Goal: Task Accomplishment & Management: Manage account settings

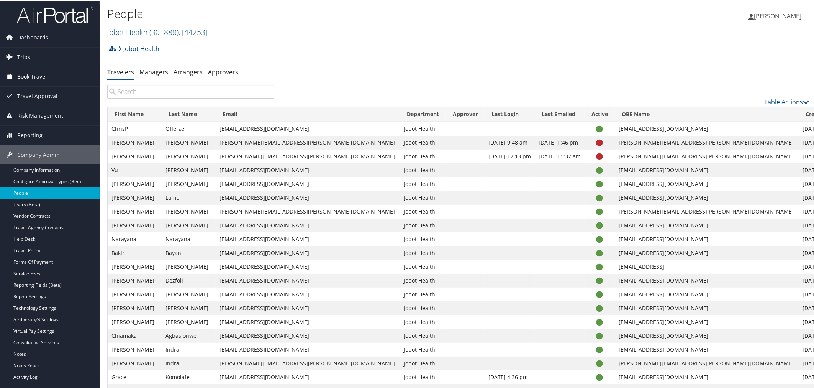
click at [26, 56] on span "Trips" at bounding box center [23, 56] width 13 height 19
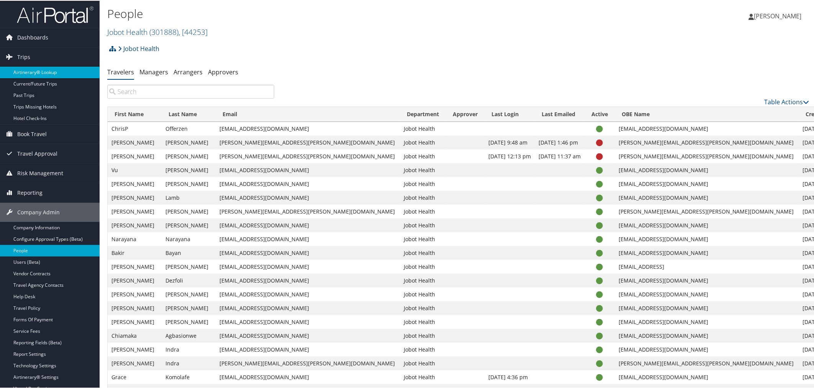
click at [34, 71] on link "Airtinerary® Lookup" at bounding box center [50, 71] width 100 height 11
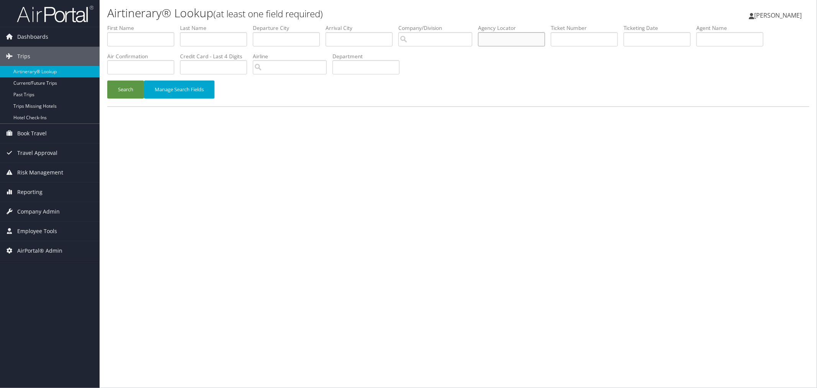
click at [526, 35] on input "text" at bounding box center [511, 39] width 67 height 14
paste input "DNSY6B"
type input "DNSY6B"
click at [122, 93] on button "Search" at bounding box center [125, 89] width 37 height 18
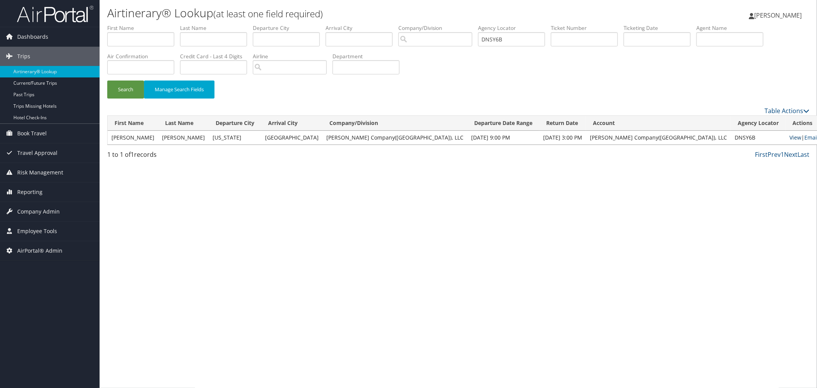
click at [789, 136] on link "View" at bounding box center [795, 137] width 12 height 7
click at [462, 40] on input "search" at bounding box center [435, 39] width 74 height 14
click at [43, 86] on link "Current/Future Trips" at bounding box center [50, 82] width 100 height 11
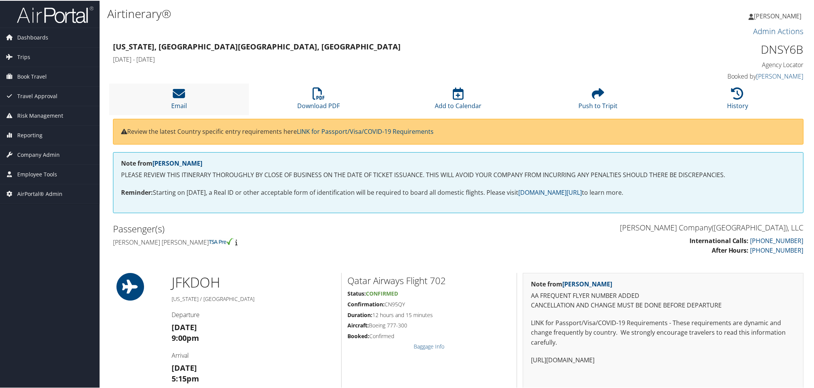
click at [200, 92] on li "Email" at bounding box center [179, 98] width 140 height 31
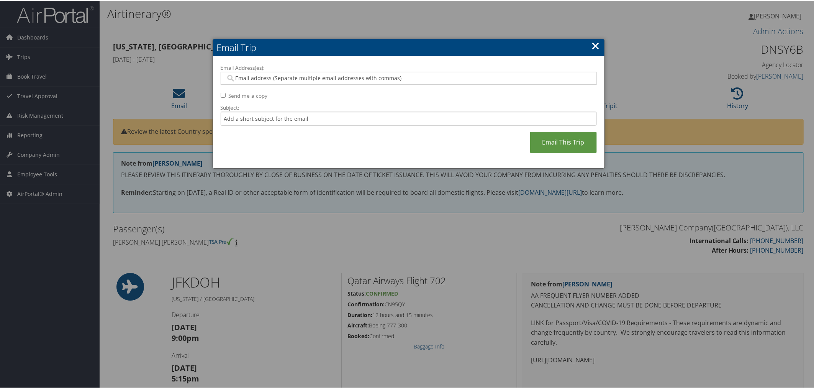
click at [221, 97] on input "Send me a copy" at bounding box center [223, 94] width 5 height 5
checkbox input "true"
click at [541, 136] on link "Email This Trip" at bounding box center [563, 141] width 67 height 21
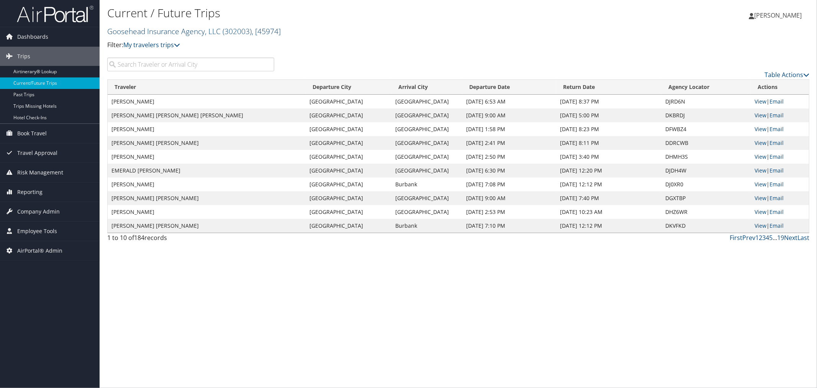
click at [225, 33] on span "( 302003 )" at bounding box center [237, 31] width 29 height 10
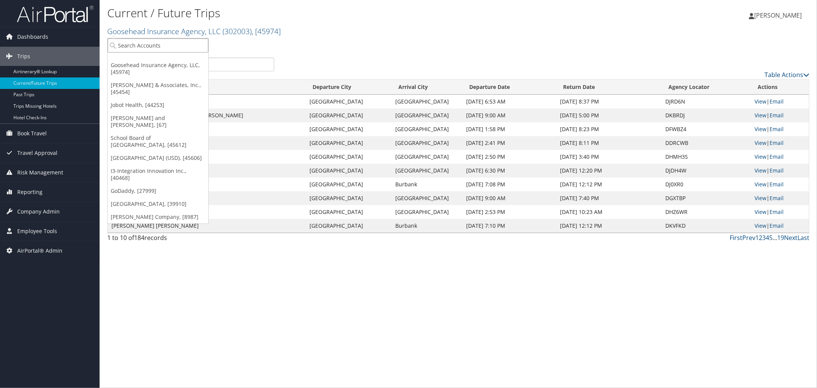
click at [184, 46] on input "search" at bounding box center [158, 45] width 101 height 14
click at [303, 48] on p "Filter: My travelers trips" at bounding box center [341, 45] width 468 height 10
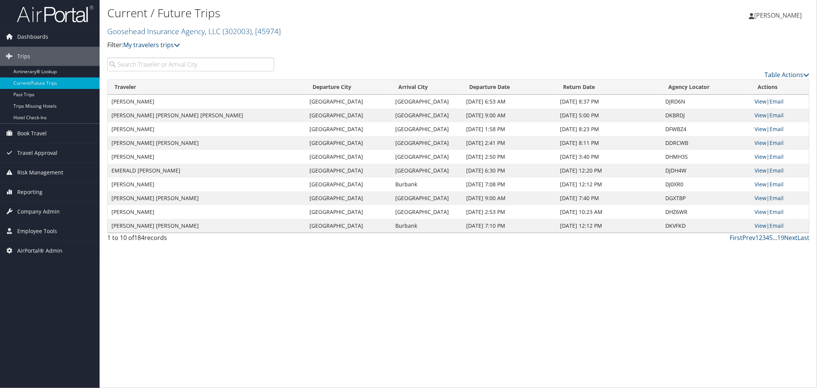
click at [757, 98] on link "View" at bounding box center [761, 101] width 12 height 7
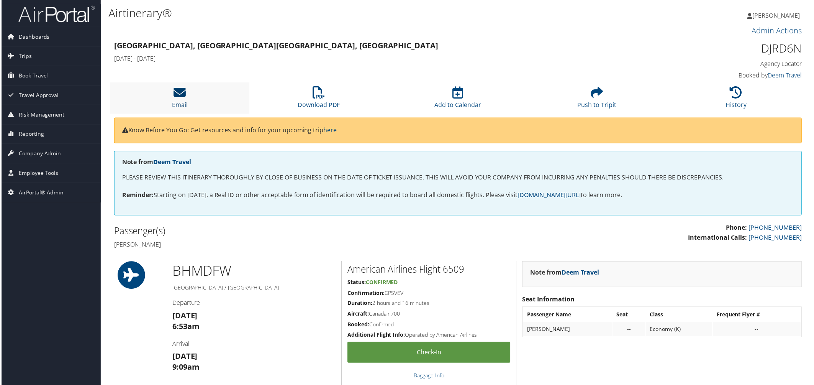
click at [177, 90] on icon at bounding box center [179, 93] width 12 height 12
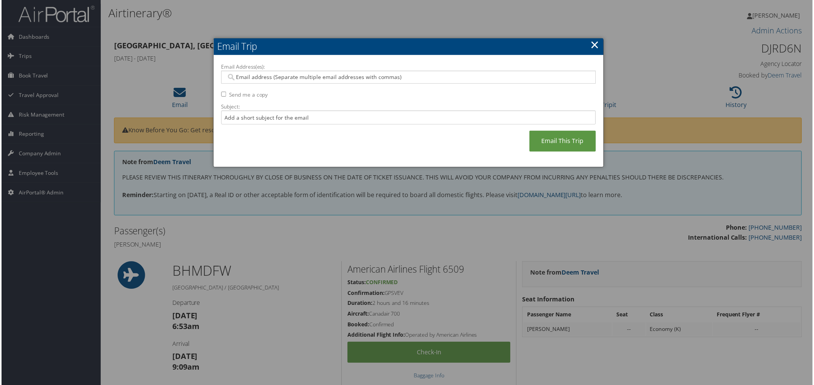
click at [243, 79] on input "Email Address(es):" at bounding box center [409, 78] width 366 height 8
click at [229, 91] on label "Send me a copy" at bounding box center [248, 95] width 39 height 8
click at [226, 92] on input "Send me a copy" at bounding box center [223, 94] width 5 height 5
checkbox input "true"
click at [554, 137] on link "Email This Trip" at bounding box center [563, 141] width 67 height 21
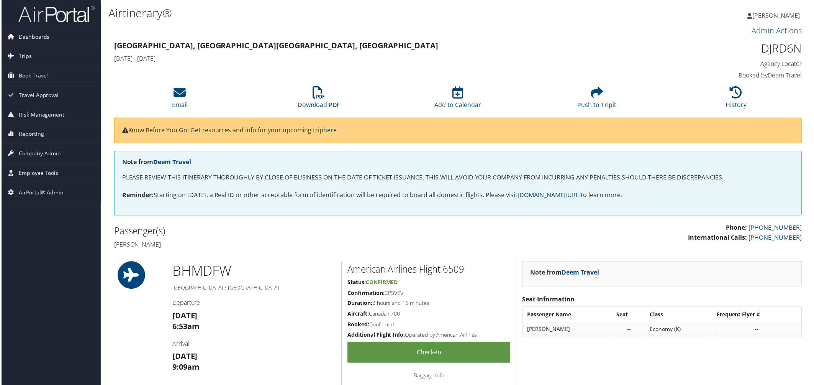
click at [313, 51] on h3 "Birmingham, AL Dallas, TX" at bounding box center [370, 46] width 515 height 11
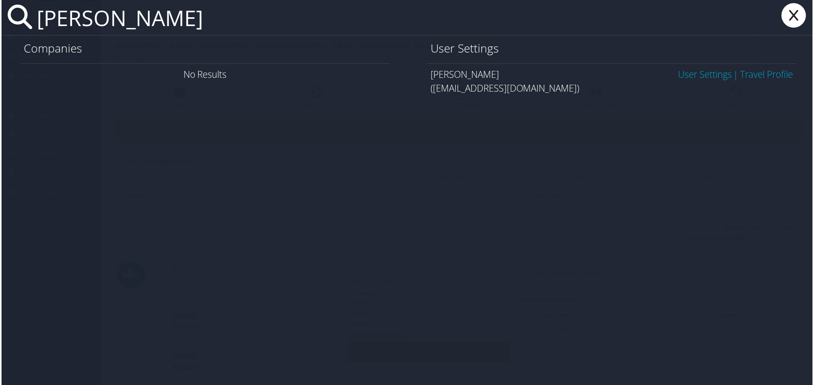
type input "deepak rana"
click at [680, 74] on link "User Settings" at bounding box center [707, 74] width 54 height 13
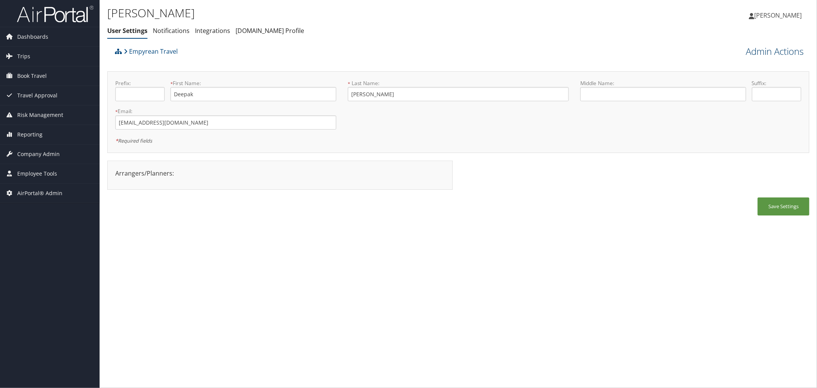
click at [751, 48] on link "Admin Actions" at bounding box center [775, 51] width 58 height 13
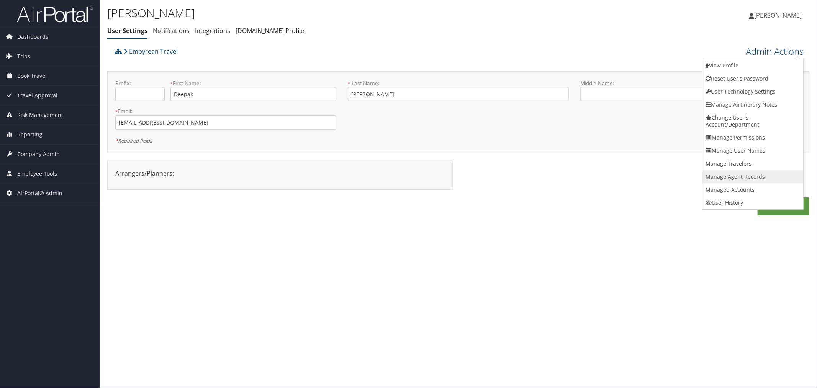
click at [725, 172] on link "Manage Agent Records" at bounding box center [753, 176] width 101 height 13
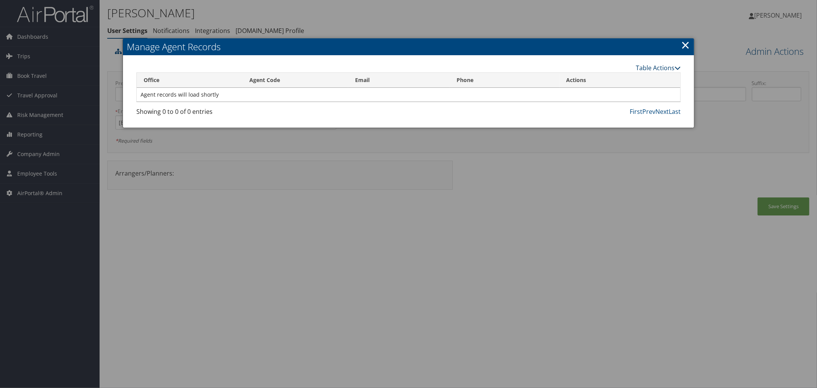
click at [638, 66] on link "Table Actions" at bounding box center [658, 68] width 45 height 8
click at [629, 79] on link "New Record" at bounding box center [630, 79] width 101 height 13
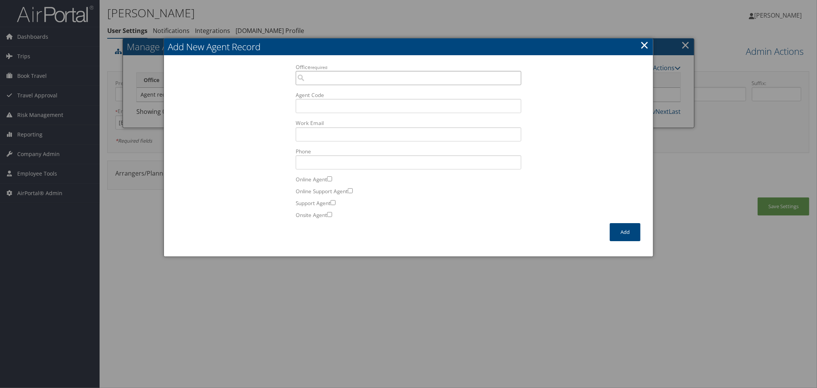
click at [351, 77] on input "Office required" at bounding box center [409, 78] width 226 height 14
click at [362, 92] on div "X00C Empyrean Travel" at bounding box center [408, 92] width 223 height 8
type input "X00C Empyrean Travel"
click at [334, 104] on input "Agent Code" at bounding box center [409, 106] width 226 height 14
type input "D1"
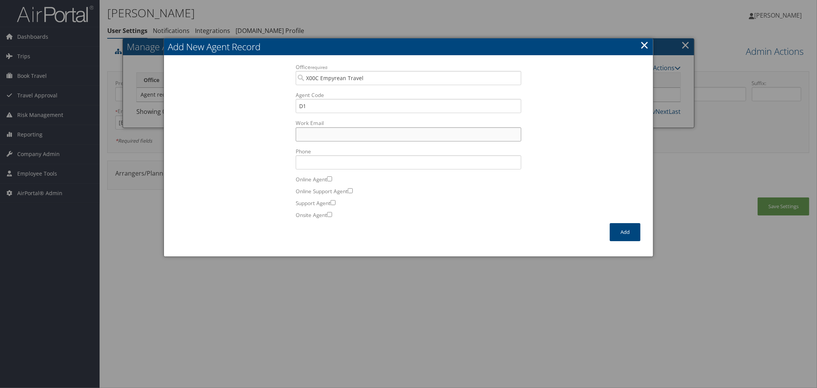
click at [308, 131] on input "Work Email Incorrect format for email." at bounding box center [409, 134] width 226 height 14
paste input "deepak.rana@live.com"
type input "deepak.rana@live.com"
click at [625, 226] on button "Add" at bounding box center [625, 232] width 31 height 18
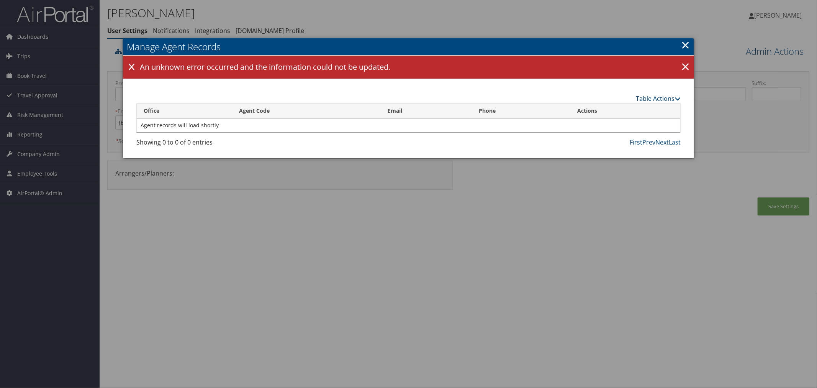
click at [685, 45] on link "×" at bounding box center [685, 44] width 9 height 15
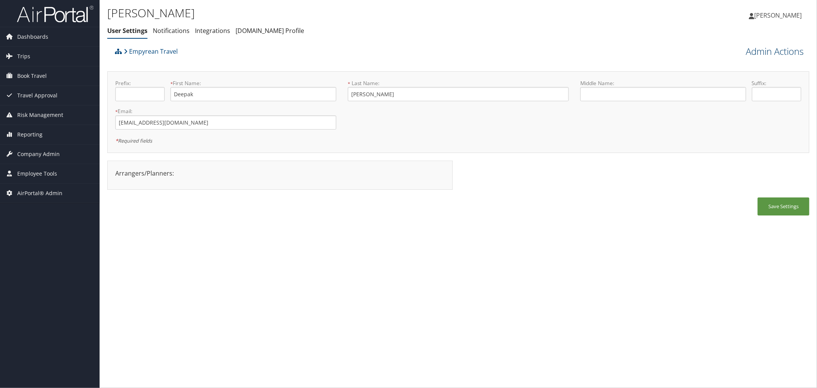
click at [759, 51] on link "Admin Actions" at bounding box center [775, 51] width 58 height 13
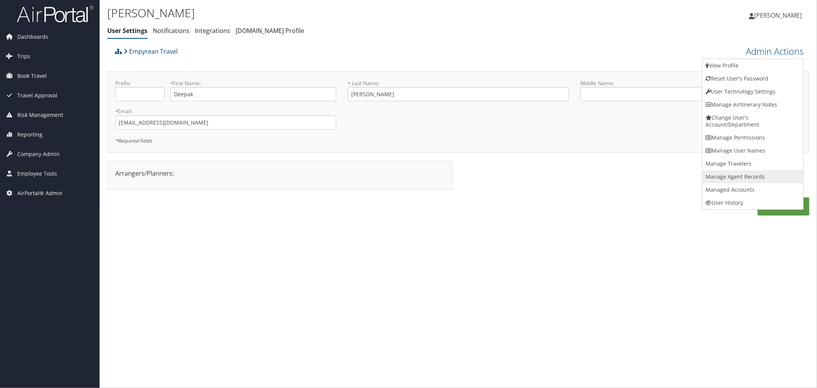
click at [735, 175] on link "Manage Agent Records" at bounding box center [753, 176] width 101 height 13
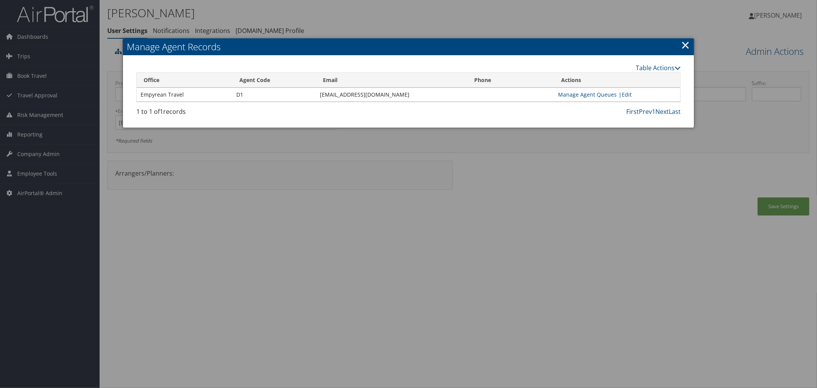
click at [683, 44] on link "×" at bounding box center [685, 44] width 9 height 15
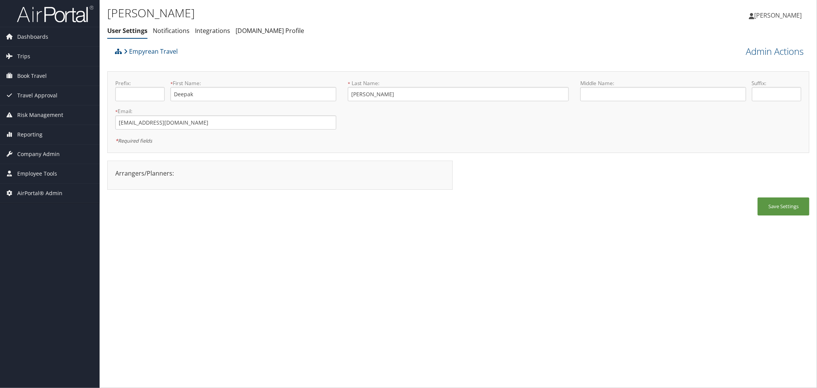
click at [385, 53] on div "Empyrean Travel" at bounding box center [370, 54] width 515 height 21
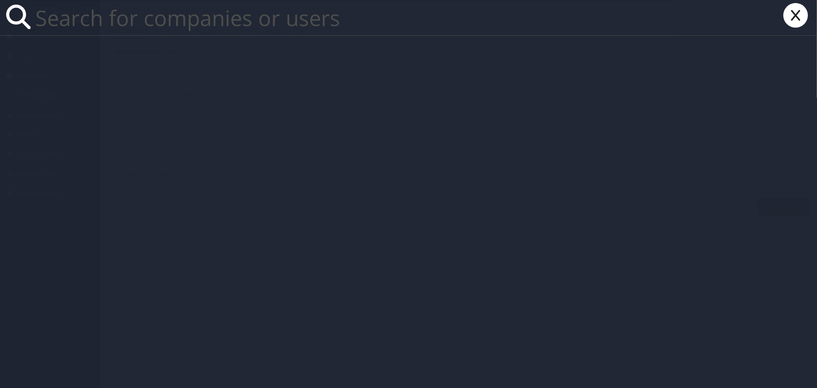
paste input "Doug.Hallenbeck@canyonsdistrict.org"
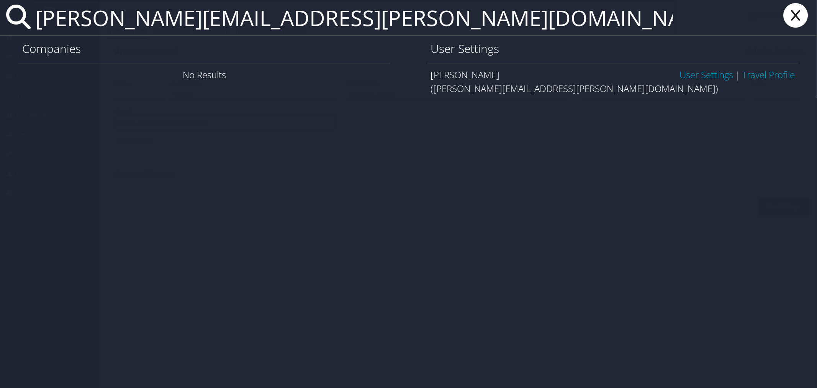
type input "Doug.Hallenbeck@canyonsdistrict.org"
click at [680, 76] on link "User Settings" at bounding box center [707, 74] width 54 height 13
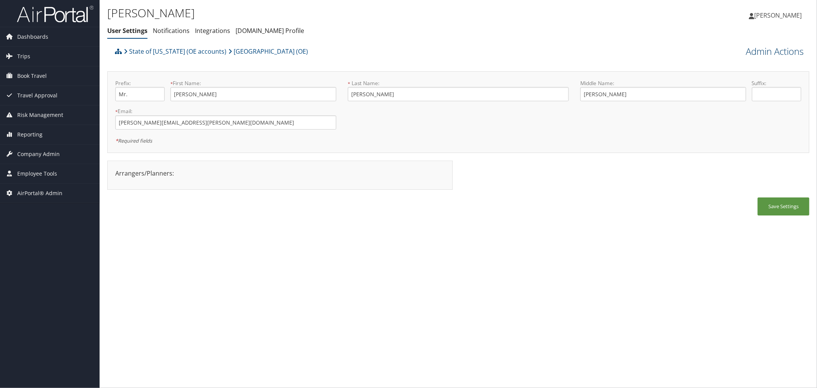
click at [764, 52] on link "Admin Actions" at bounding box center [775, 51] width 58 height 13
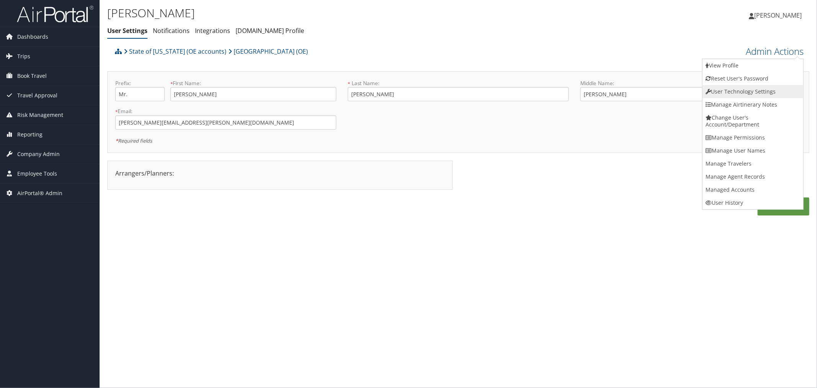
click at [732, 93] on link "User Technology Settings" at bounding box center [753, 91] width 101 height 13
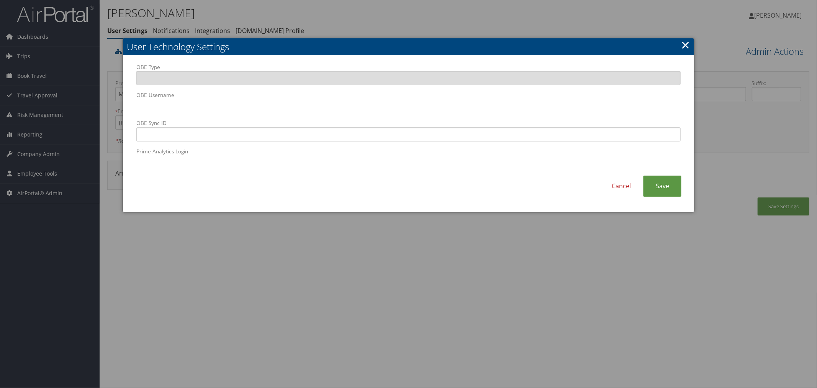
click at [116, 107] on body "Menu Dashboards ► AirPortal 360™ (Manager) AirPortal 360™ (Agent) My Travel Das…" at bounding box center [408, 194] width 817 height 388
drag, startPoint x: 357, startPoint y: 18, endPoint x: 350, endPoint y: 20, distance: 7.9
click at [357, 18] on div at bounding box center [408, 194] width 817 height 388
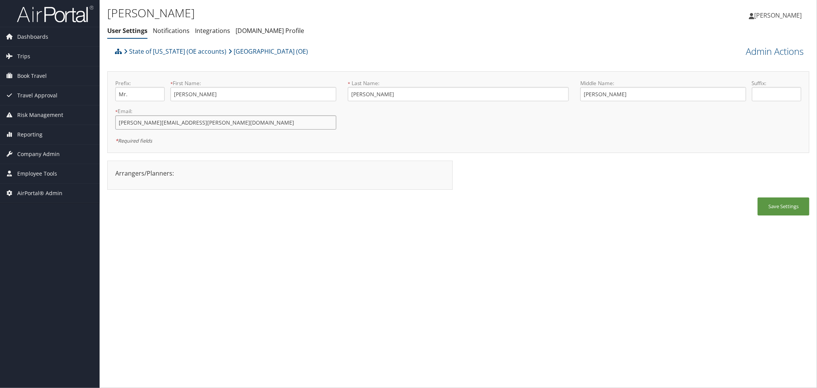
drag, startPoint x: 190, startPoint y: 123, endPoint x: 120, endPoint y: 123, distance: 70.1
click at [120, 123] on input "doug.hallenbeck@canyonsdistrict.org" at bounding box center [225, 122] width 221 height 14
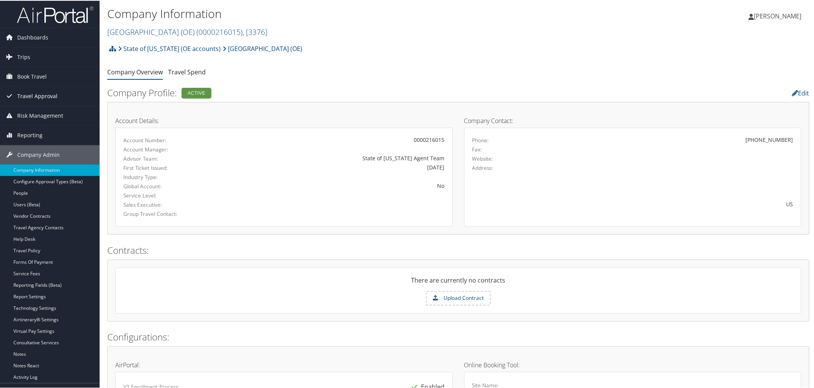
click at [36, 92] on span "Travel Approval" at bounding box center [37, 95] width 40 height 19
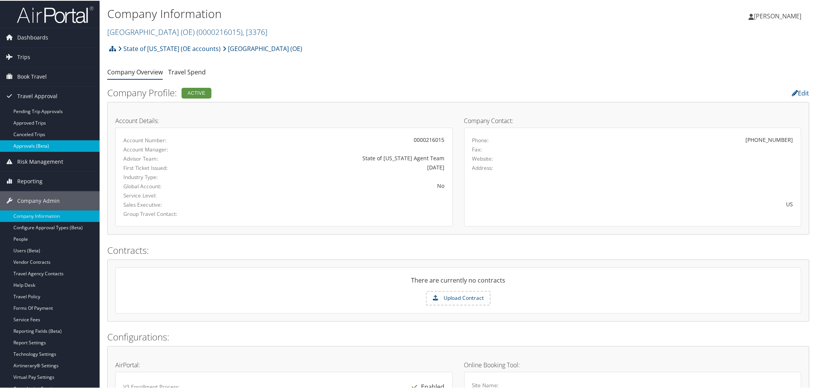
click at [36, 146] on link "Approvals (Beta)" at bounding box center [50, 144] width 100 height 11
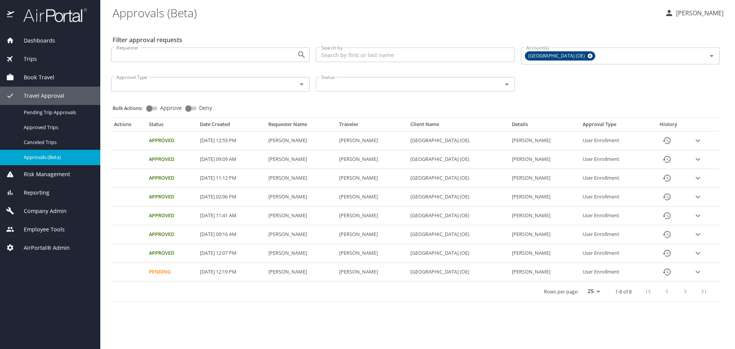
click at [48, 208] on span "Company Admin" at bounding box center [40, 211] width 52 height 8
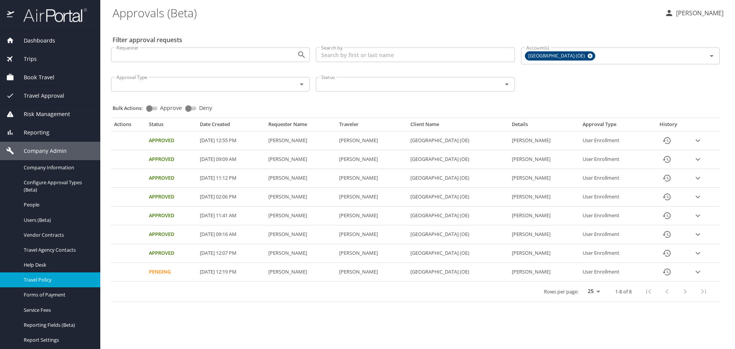
scroll to position [38, 0]
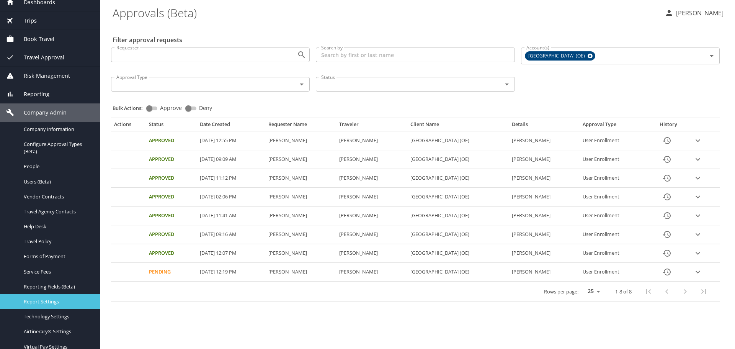
drag, startPoint x: 45, startPoint y: 299, endPoint x: 92, endPoint y: 253, distance: 65.8
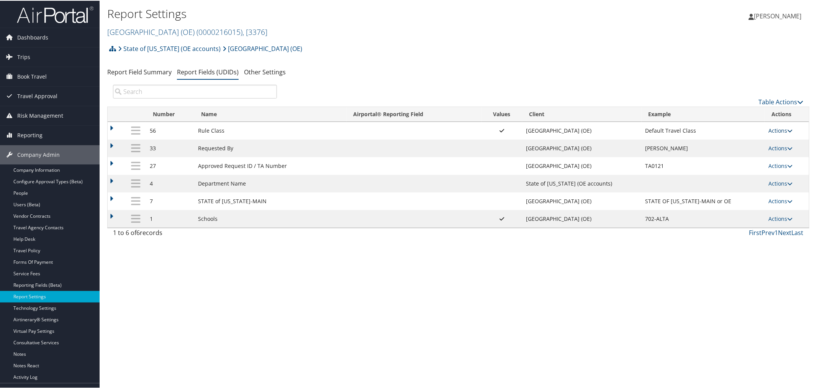
click at [776, 128] on link "Actions" at bounding box center [780, 129] width 24 height 7
click at [737, 143] on link "Update Report Field Values" at bounding box center [748, 141] width 83 height 13
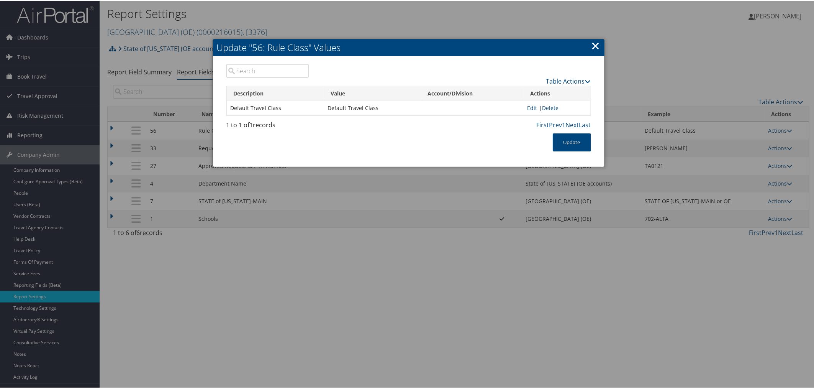
click at [594, 44] on link "×" at bounding box center [595, 44] width 9 height 15
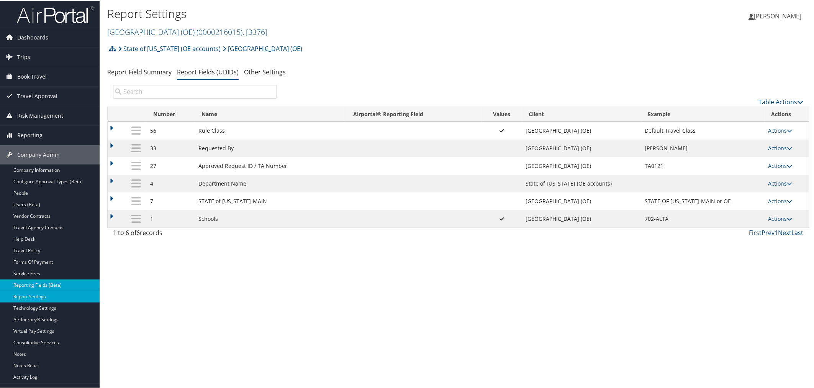
click at [36, 288] on link "Reporting Fields (Beta)" at bounding box center [50, 283] width 100 height 11
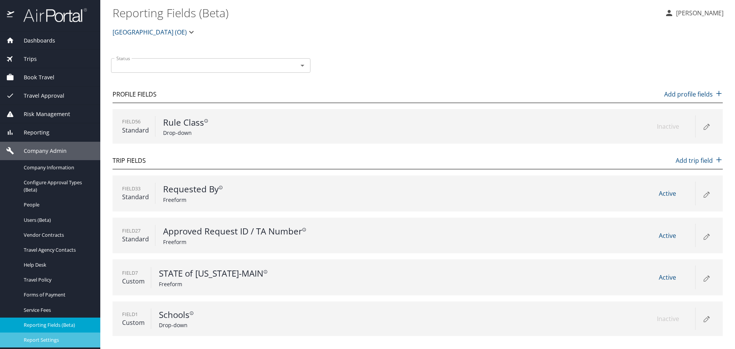
click at [50, 337] on span "Report Settings" at bounding box center [57, 339] width 67 height 7
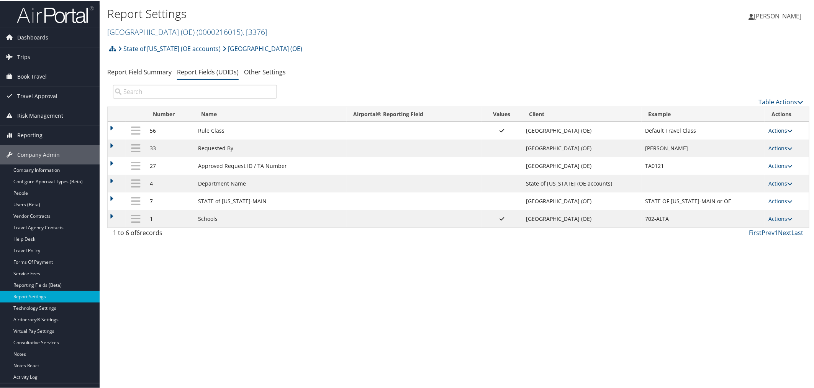
click at [776, 130] on link "Actions" at bounding box center [780, 129] width 24 height 7
click at [739, 170] on link "Edit" at bounding box center [748, 167] width 83 height 13
select select "both"
select select "profiled"
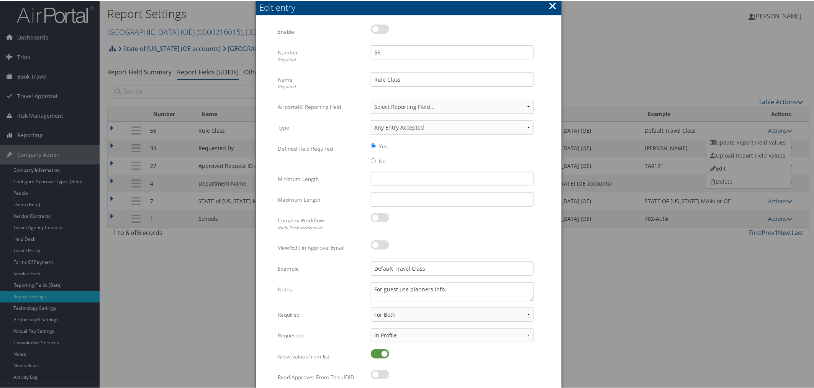
click at [378, 28] on label at bounding box center [380, 28] width 18 height 9
click at [378, 28] on input "checkbox" at bounding box center [377, 29] width 5 height 5
checkbox input "true"
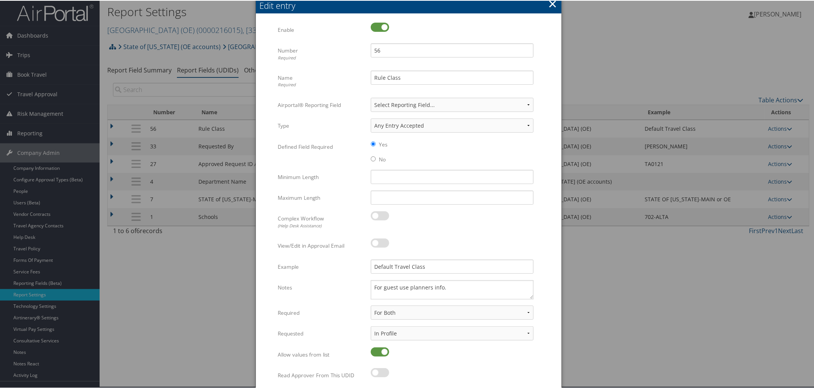
scroll to position [34, 0]
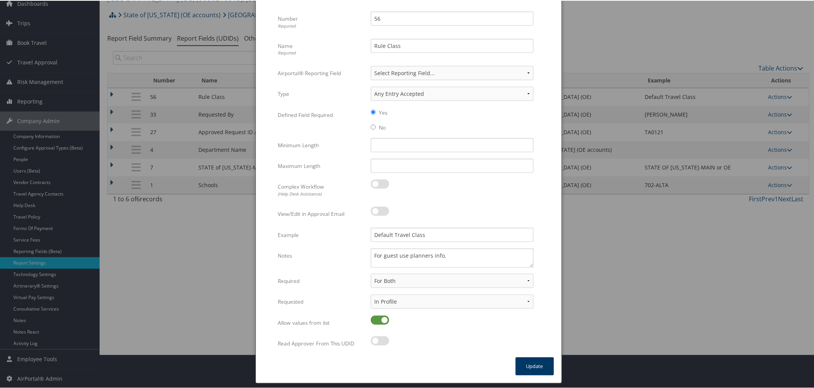
click at [524, 365] on button "Update" at bounding box center [535, 365] width 38 height 18
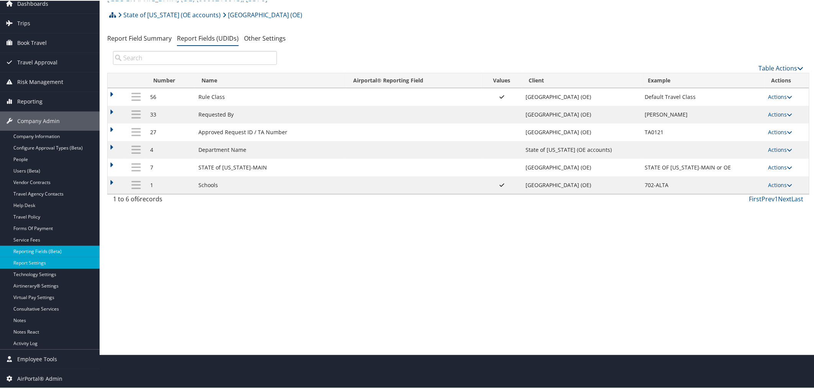
click at [46, 249] on link "Reporting Fields (Beta)" at bounding box center [50, 250] width 100 height 11
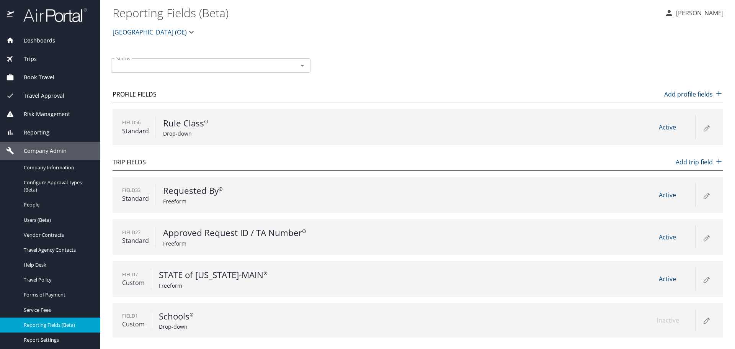
click at [707, 128] on icon at bounding box center [706, 127] width 9 height 9
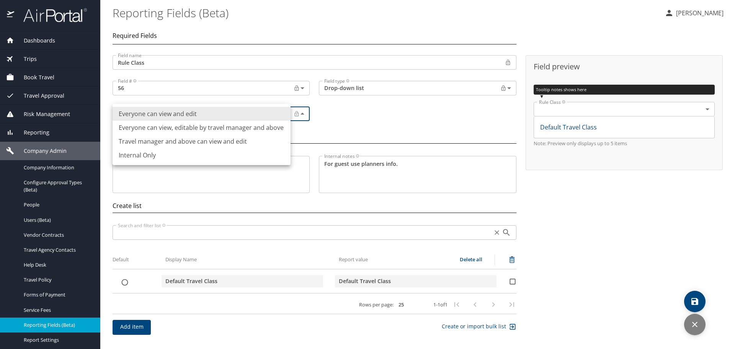
click at [245, 121] on body "Dashboards AirPortal 360™ Manager AirPortal 360™ Agent My Travel Dashboard Trip…" at bounding box center [367, 174] width 735 height 349
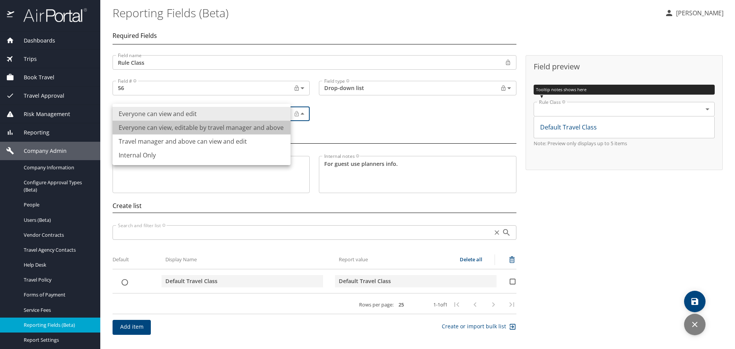
click at [185, 126] on li "Everyone can view, editable by travel manager and above" at bounding box center [202, 128] width 178 height 14
type input "Permissioned"
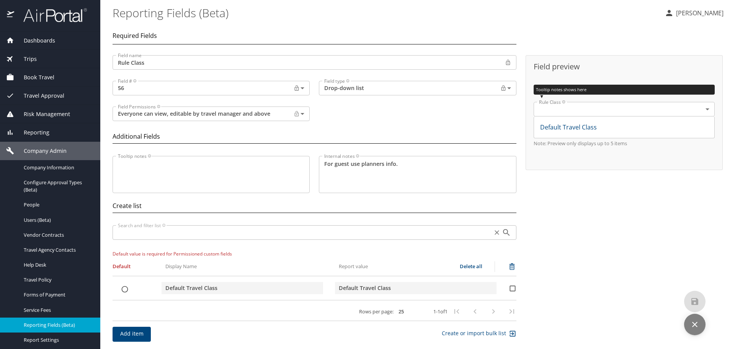
click at [123, 282] on tr "Default Travel Class Default Travel Class" at bounding box center [315, 291] width 404 height 18
click at [126, 289] on input "list items" at bounding box center [125, 289] width 24 height 8
checkbox input "true"
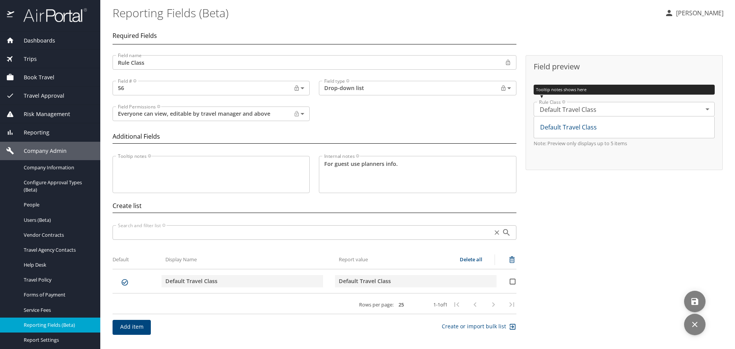
click at [698, 301] on icon "save" at bounding box center [695, 301] width 7 height 7
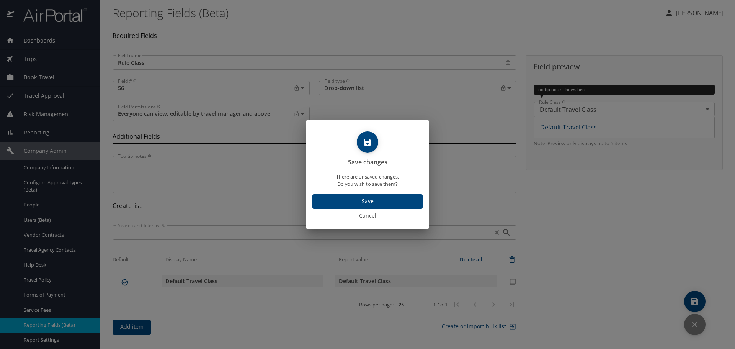
click at [349, 200] on span "Save" at bounding box center [368, 202] width 98 height 10
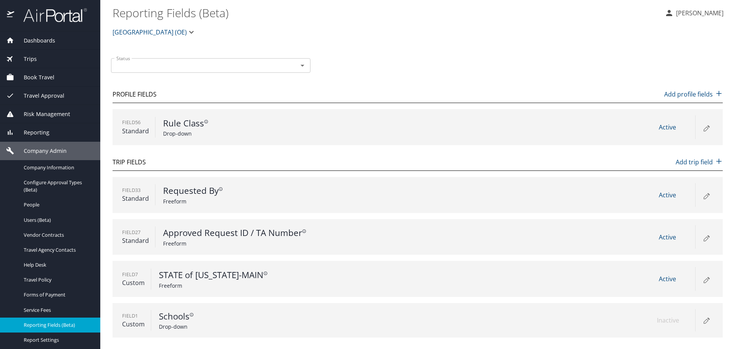
click at [704, 128] on icon at bounding box center [706, 127] width 9 height 9
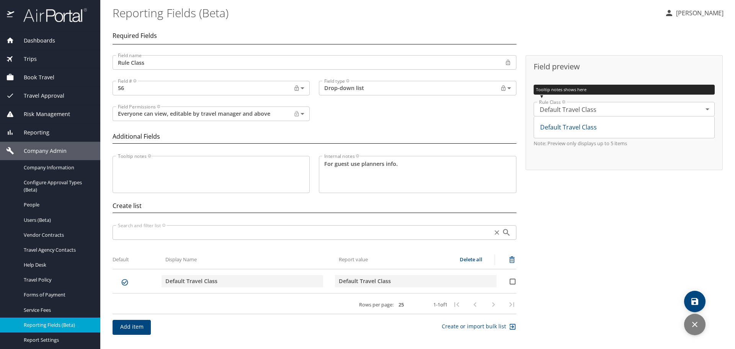
drag, startPoint x: 395, startPoint y: 283, endPoint x: 340, endPoint y: 277, distance: 55.5
click at [340, 277] on input "Default Travel Class" at bounding box center [416, 280] width 154 height 11
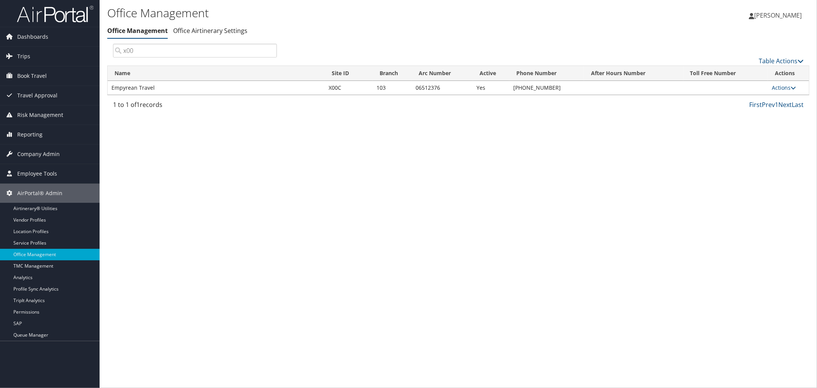
click at [271, 29] on ul "Office Management Office Airtinerary Settings" at bounding box center [341, 31] width 468 height 14
click at [36, 156] on span "Company Admin" at bounding box center [38, 153] width 43 height 19
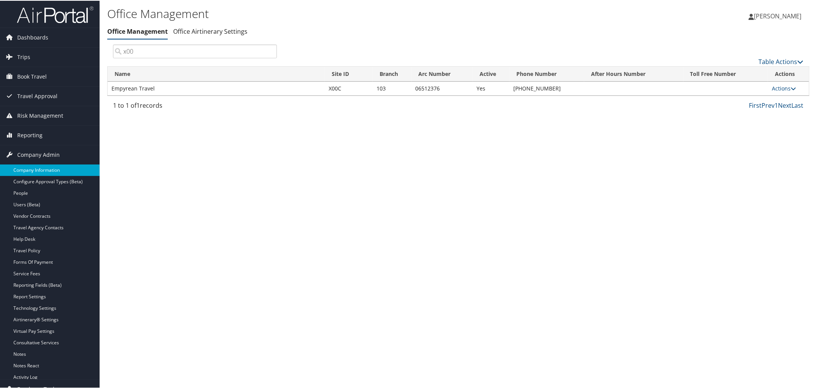
click at [37, 167] on link "Company Information" at bounding box center [50, 169] width 100 height 11
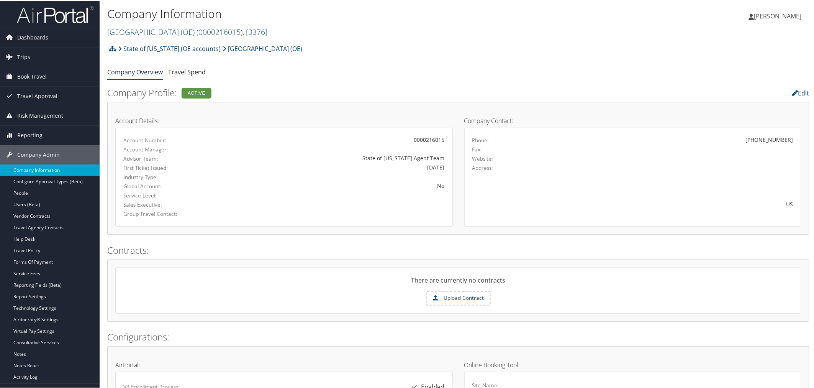
click at [152, 47] on link "State of Utah (OE accounts)" at bounding box center [169, 47] width 103 height 15
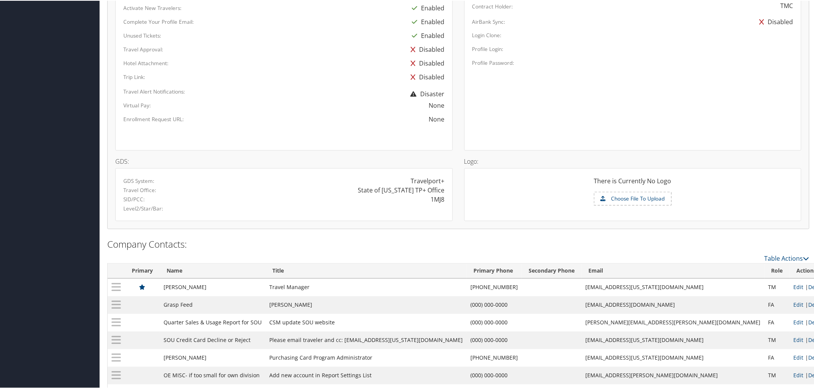
scroll to position [533, 0]
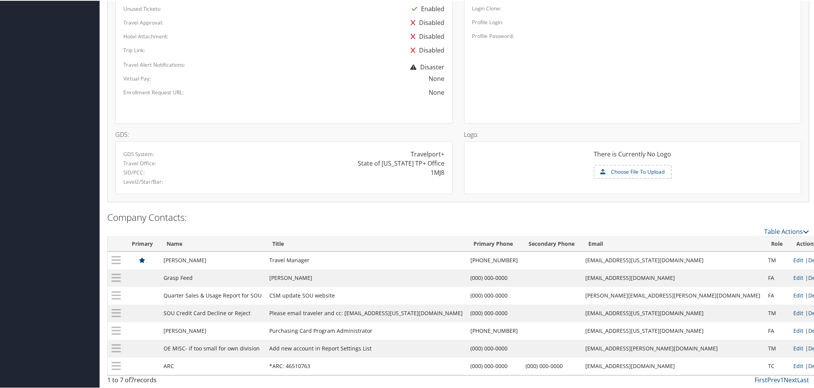
click at [794, 311] on link "Edit" at bounding box center [799, 312] width 10 height 7
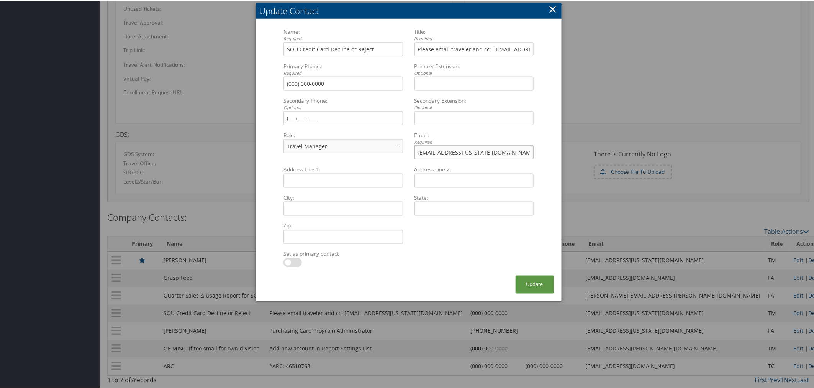
drag, startPoint x: 461, startPoint y: 150, endPoint x: 406, endPoint y: 152, distance: 54.4
click at [406, 152] on div "Name: Required SOU Credit Card Decline or Reject Multiple values The selected i…" at bounding box center [408, 96] width 261 height 138
paste input "concur"
type input "[EMAIL_ADDRESS][US_STATE][DOMAIN_NAME]"
click at [528, 280] on button "Update" at bounding box center [535, 284] width 38 height 18
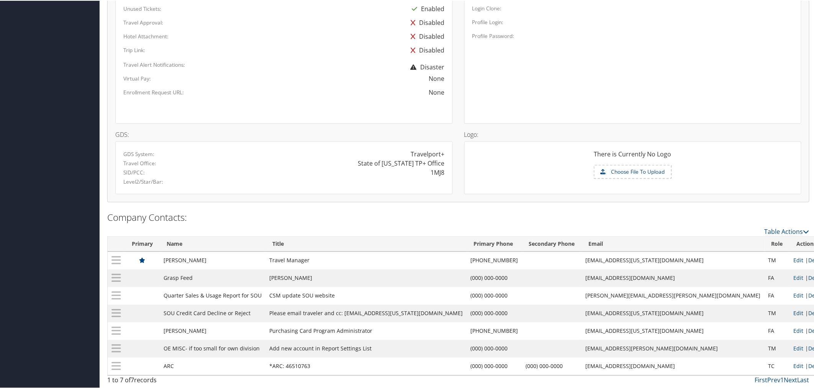
click at [794, 309] on link "Edit" at bounding box center [799, 312] width 10 height 7
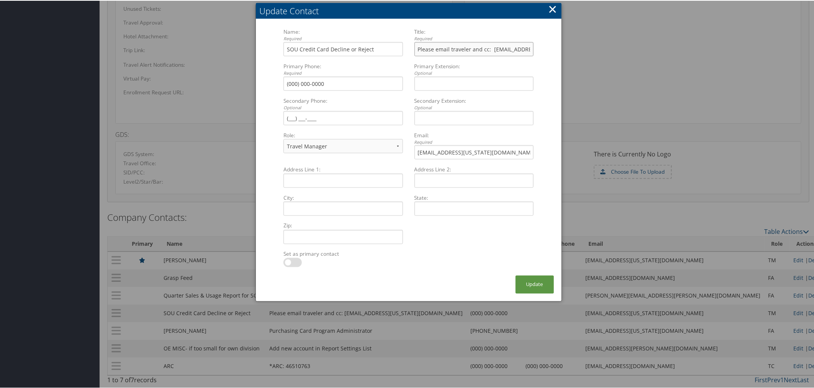
scroll to position [0, 16]
drag, startPoint x: 489, startPoint y: 46, endPoint x: 527, endPoint y: 46, distance: 37.9
click at [527, 46] on input "Please email traveler and cc: taminelson@utah.gov" at bounding box center [473, 48] width 119 height 14
paste input "concur"
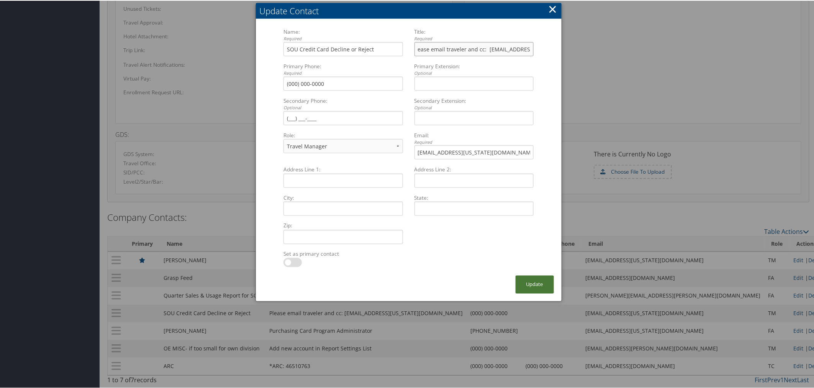
type input "Please email traveler and cc: concur@utah.gov"
click at [530, 281] on button "Update" at bounding box center [535, 284] width 38 height 18
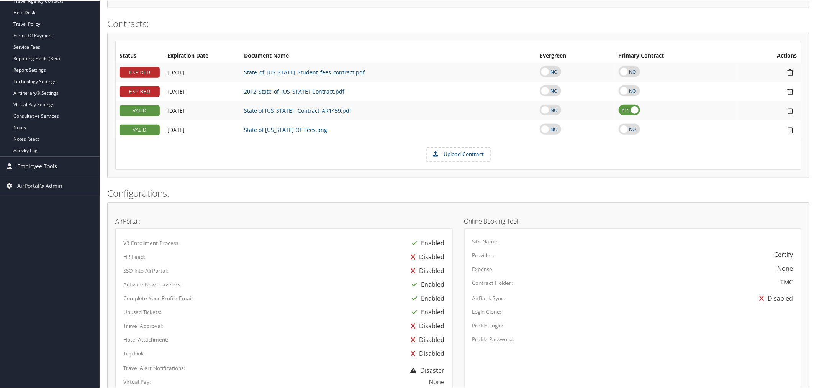
scroll to position [0, 0]
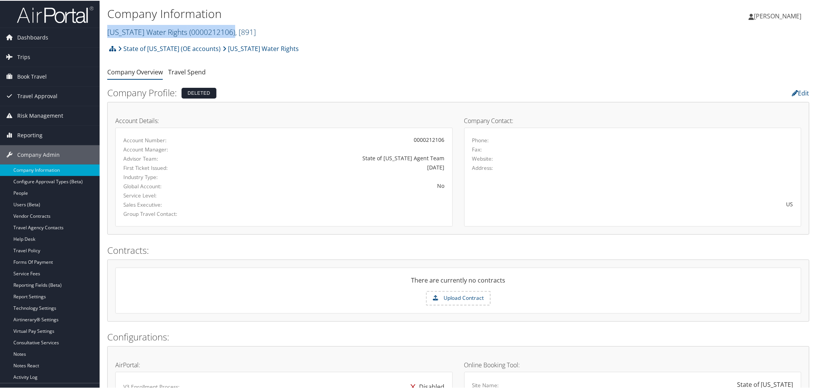
drag, startPoint x: 216, startPoint y: 29, endPoint x: 108, endPoint y: 31, distance: 107.7
click at [108, 31] on link "[US_STATE] Water Rights ( 0000212106 ) , [ 891 ]" at bounding box center [181, 31] width 149 height 10
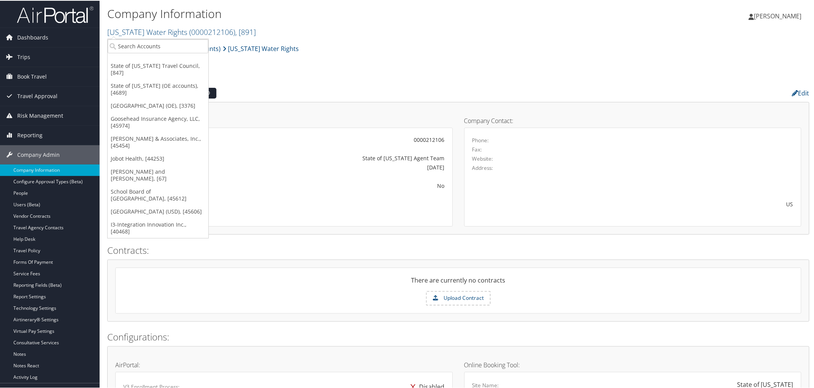
click at [324, 51] on div "State of Utah (OE accounts) Utah Water Rights Account Structure State of Utah (…" at bounding box center [458, 50] width 702 height 21
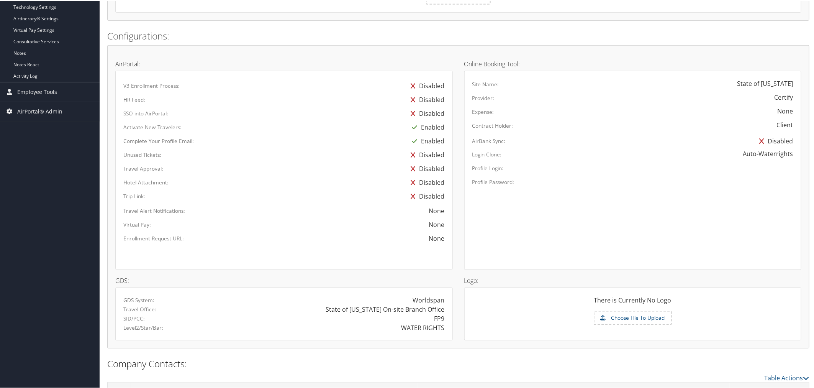
scroll to position [342, 0]
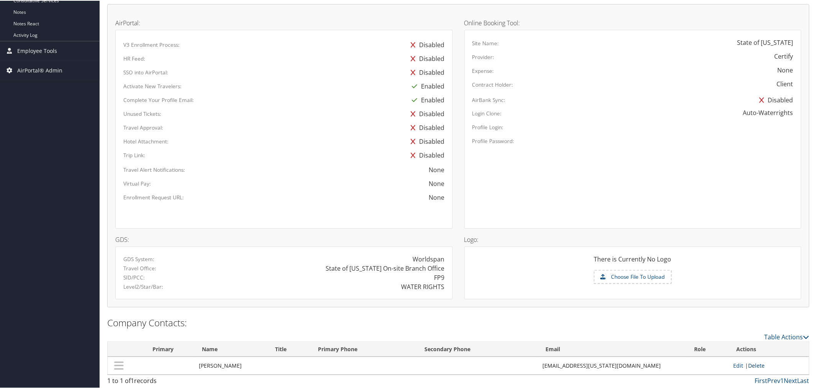
click at [748, 362] on link "Delete" at bounding box center [756, 364] width 16 height 7
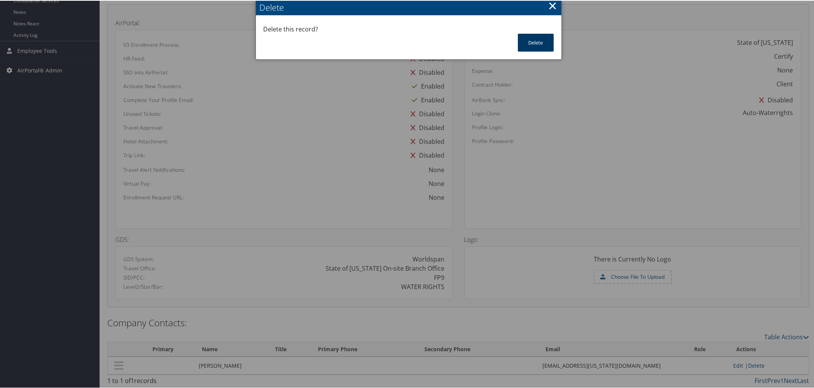
click at [530, 39] on button "Delete" at bounding box center [536, 42] width 36 height 18
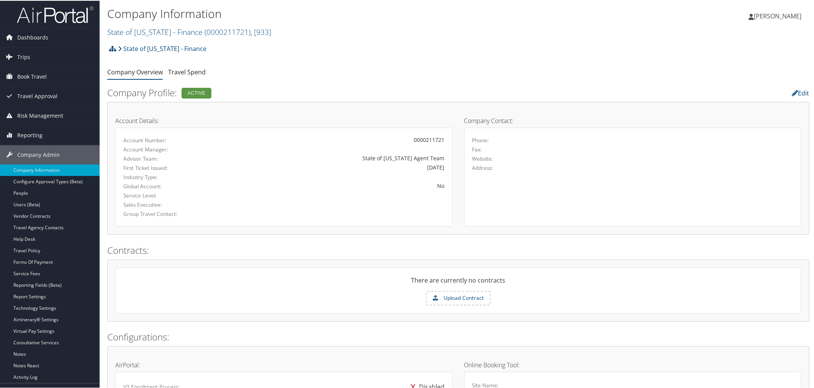
click at [114, 47] on icon at bounding box center [112, 48] width 7 height 6
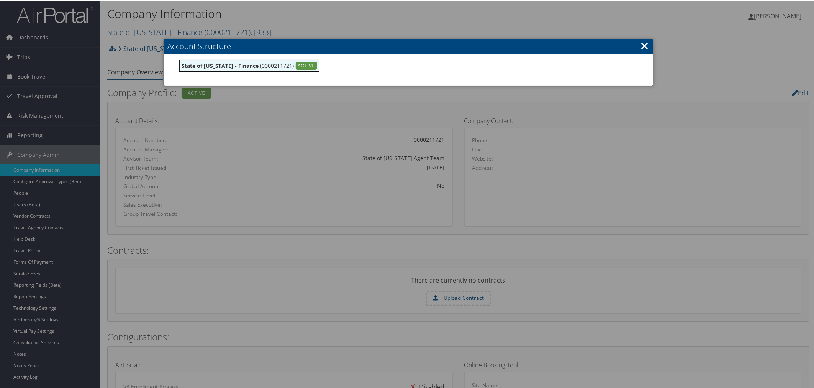
click at [310, 19] on div at bounding box center [408, 194] width 817 height 388
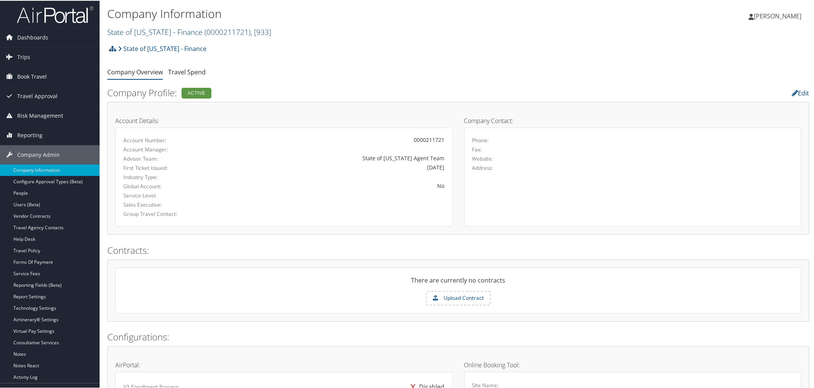
drag, startPoint x: 231, startPoint y: 32, endPoint x: 108, endPoint y: 35, distance: 123.4
click at [108, 35] on link "State of Utah - Finance ( 0000211721 ) , [ 933 ]" at bounding box center [189, 31] width 164 height 10
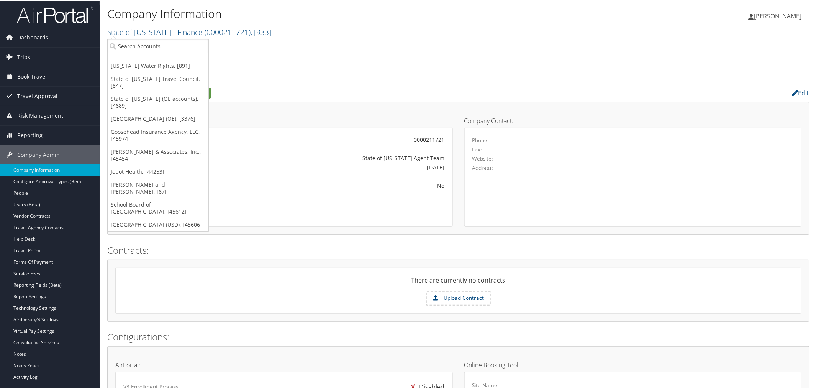
copy link "State of Utah - Finance ( 0000211721 )"
click at [788, 11] on span "[PERSON_NAME]" at bounding box center [777, 15] width 47 height 8
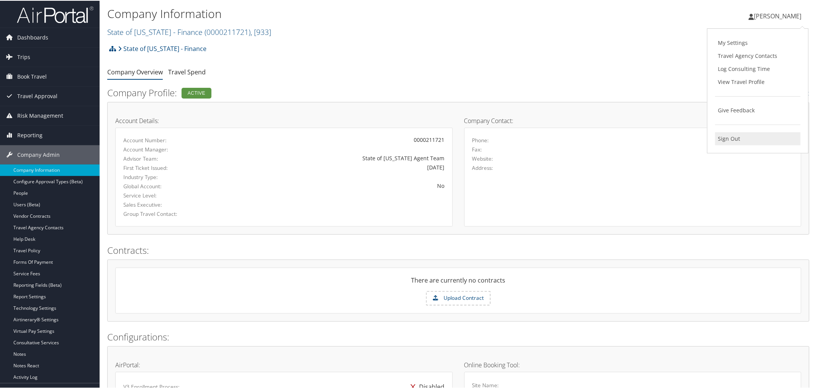
click at [723, 136] on link "Sign Out" at bounding box center [757, 137] width 85 height 13
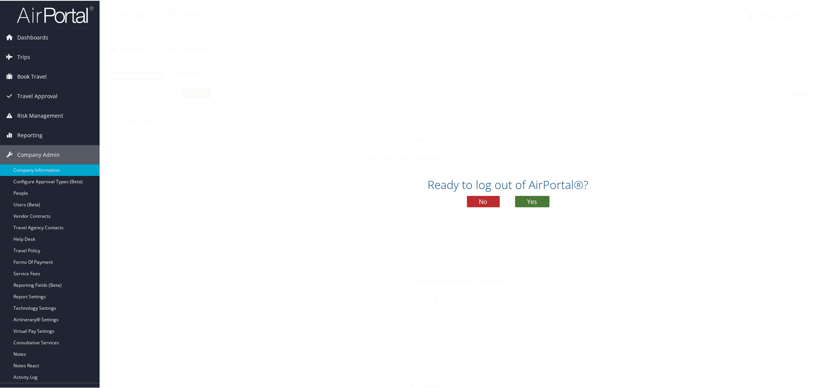
click at [526, 198] on button "Yes" at bounding box center [532, 200] width 34 height 11
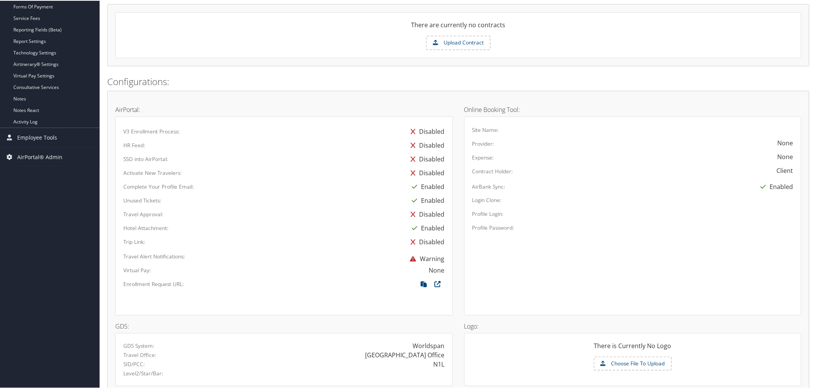
scroll to position [359, 0]
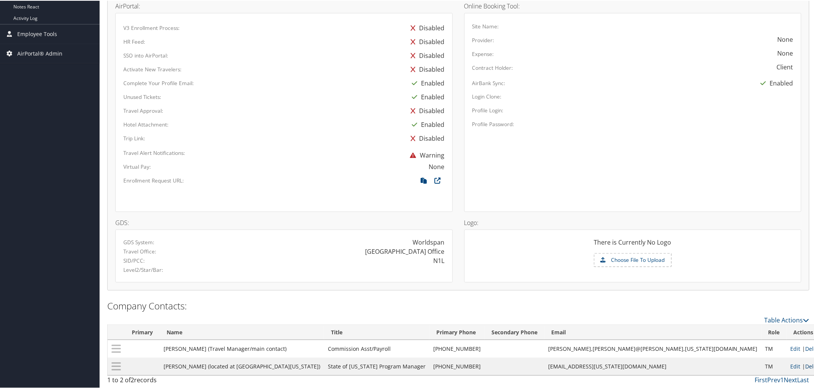
click at [806, 363] on link "Delete" at bounding box center [814, 365] width 16 height 7
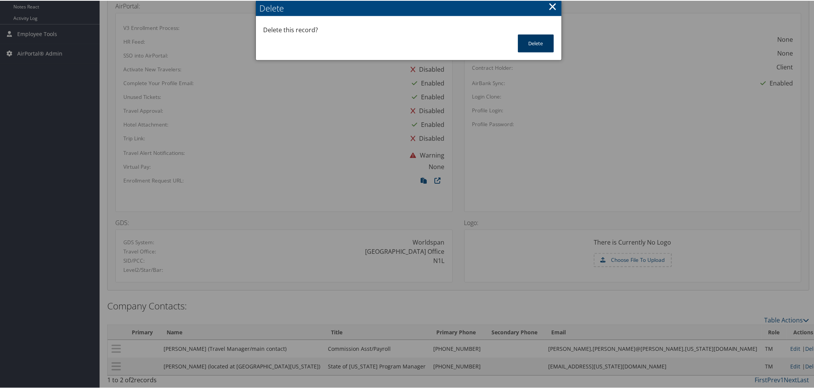
click at [532, 41] on button "Delete" at bounding box center [536, 43] width 36 height 18
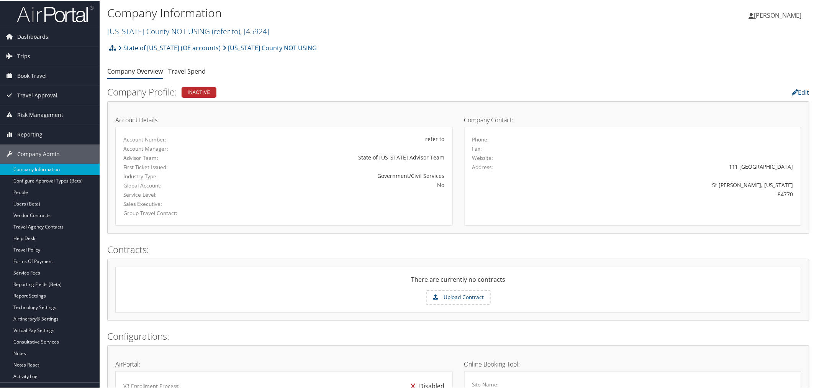
scroll to position [0, 0]
